Goal: Book appointment/travel/reservation

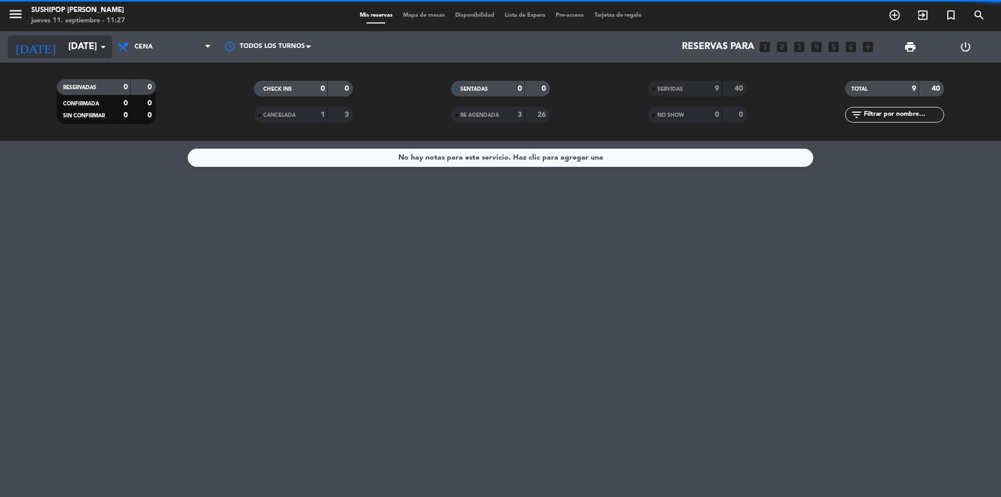
click at [66, 45] on input "[DATE]" at bounding box center [123, 46] width 121 height 21
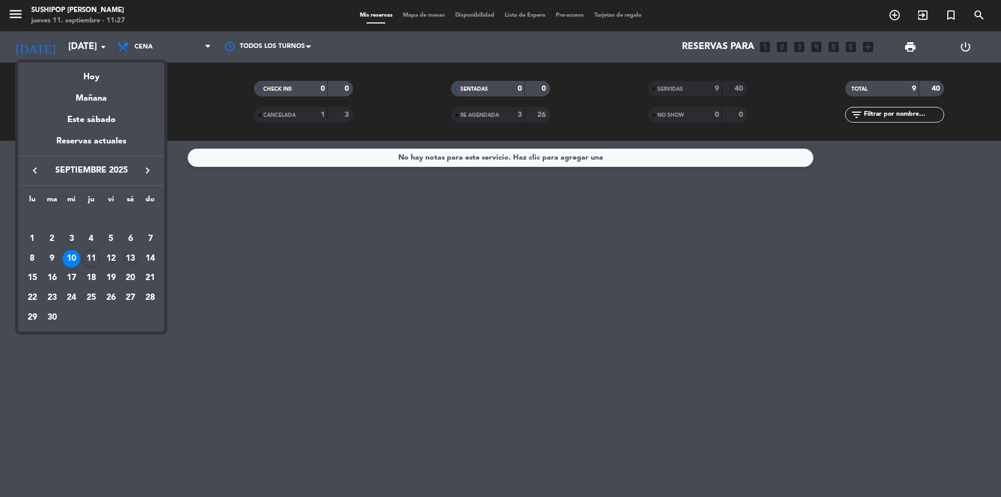
click at [134, 258] on div "13" at bounding box center [130, 259] width 18 height 18
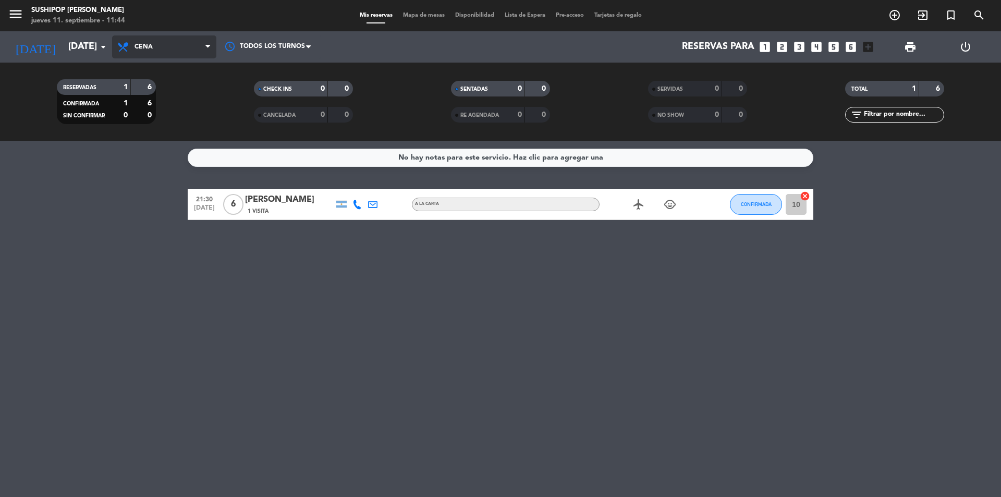
click at [187, 40] on span "Cena" at bounding box center [164, 46] width 104 height 23
click at [157, 89] on div "menu Sushipop Izakaya - Coronel [PERSON_NAME][DATE] 11. septiembre - 11:44 Mis …" at bounding box center [500, 70] width 1001 height 141
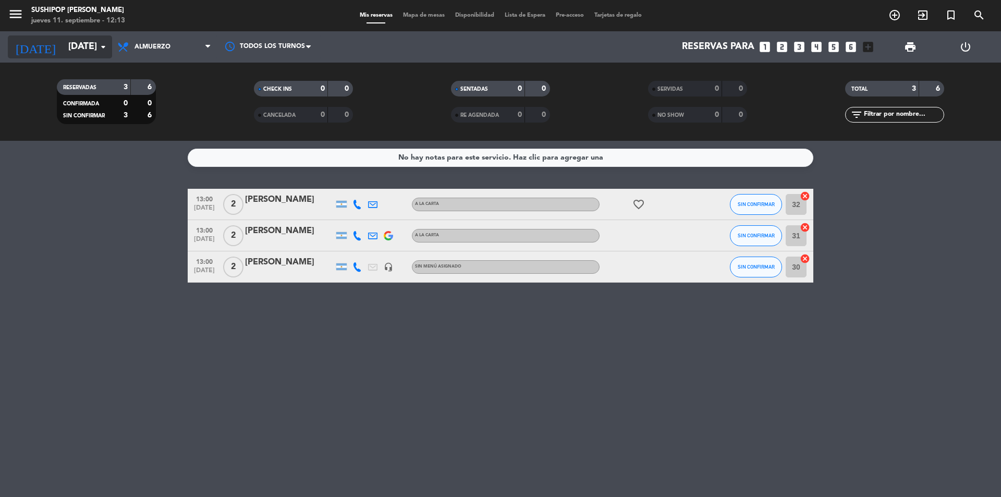
click at [88, 43] on input "[DATE]" at bounding box center [123, 46] width 121 height 21
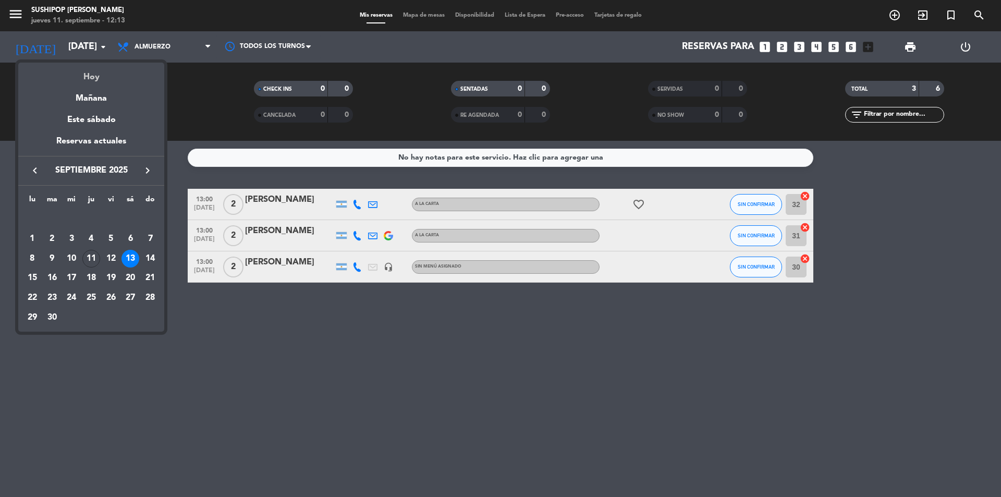
click at [80, 81] on div "Hoy" at bounding box center [91, 73] width 146 height 21
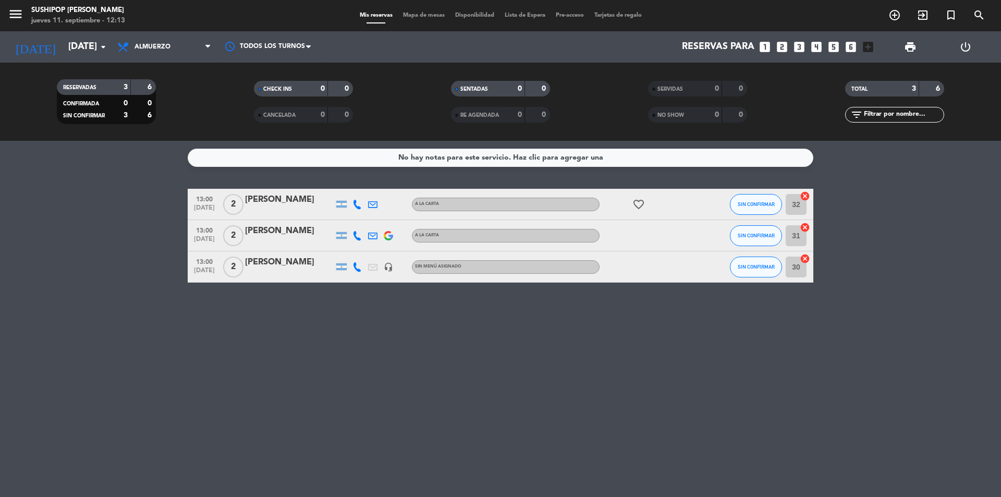
type input "[DEMOGRAPHIC_DATA][DATE]"
click at [174, 45] on span "Almuerzo" at bounding box center [164, 46] width 104 height 23
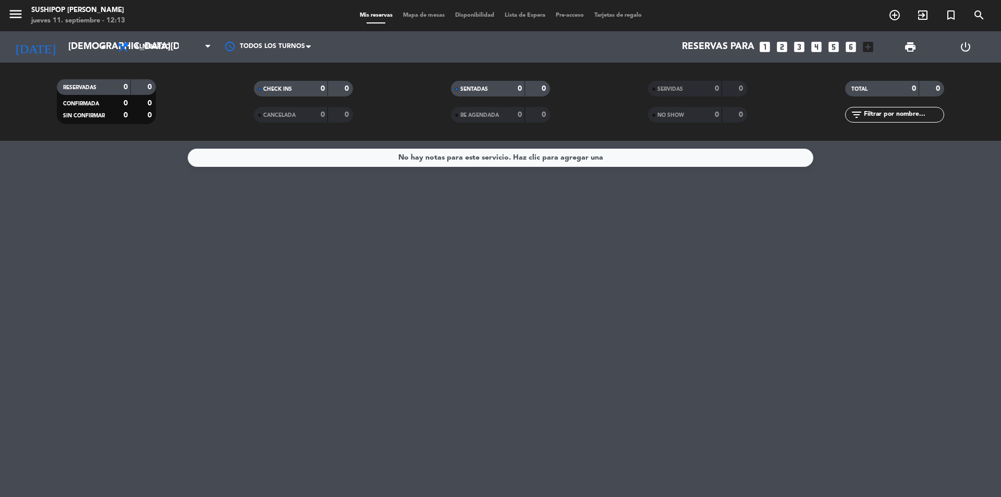
click at [174, 45] on span "Almuerzo" at bounding box center [164, 46] width 104 height 23
click at [149, 112] on div "menu Sushipop Izakaya - Coronel [PERSON_NAME][DATE] 11. septiembre - 12:13 Mis …" at bounding box center [500, 70] width 1001 height 141
